Goal: Use online tool/utility: Utilize a website feature to perform a specific function

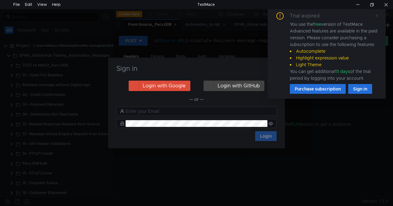
click at [376, 16] on icon at bounding box center [376, 15] width 3 height 3
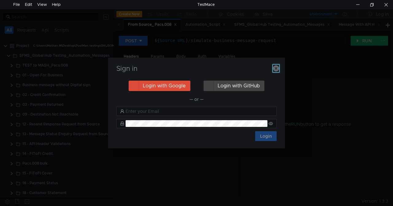
click at [275, 69] on icon "button" at bounding box center [276, 68] width 6 height 6
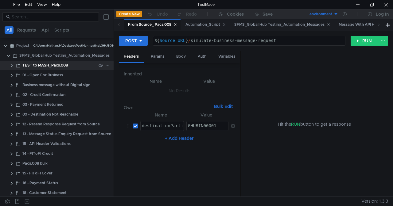
click at [13, 67] on clr-icon at bounding box center [11, 65] width 5 height 5
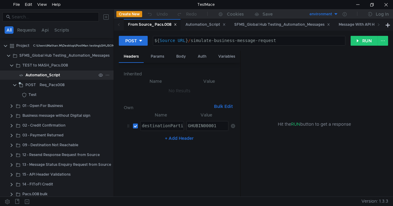
click at [38, 74] on div "Automation_Script" at bounding box center [42, 75] width 35 height 9
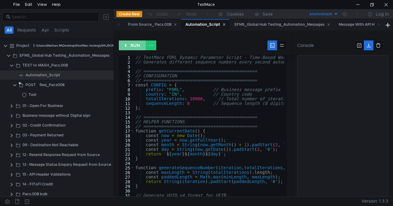
click at [132, 44] on button "RUN" at bounding box center [132, 46] width 27 height 10
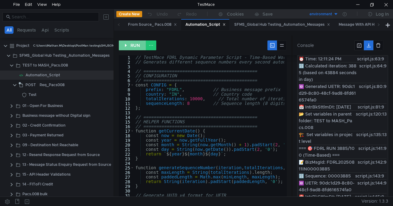
scroll to position [279, 0]
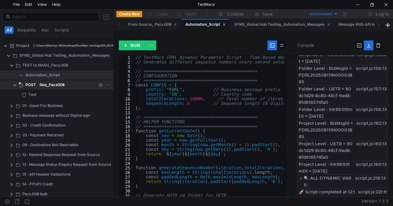
click at [48, 84] on div "Req_Pacs008" at bounding box center [52, 84] width 25 height 9
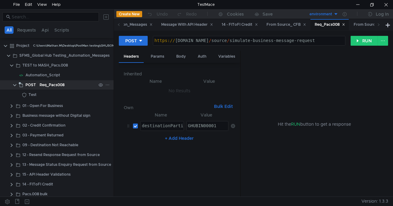
click at [48, 84] on div "Req_Pacs008" at bounding box center [52, 84] width 25 height 9
click at [364, 42] on button "RUN" at bounding box center [364, 41] width 27 height 10
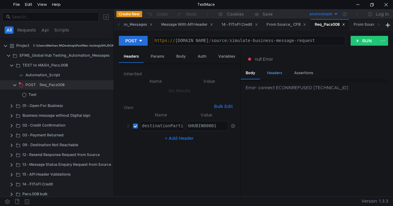
click at [277, 74] on div "Headers" at bounding box center [274, 73] width 25 height 11
click at [254, 74] on div "Body" at bounding box center [250, 73] width 19 height 11
click at [360, 37] on button "RUN" at bounding box center [364, 41] width 27 height 10
click at [272, 74] on div "Headers" at bounding box center [274, 73] width 25 height 11
